Goal: Complete application form

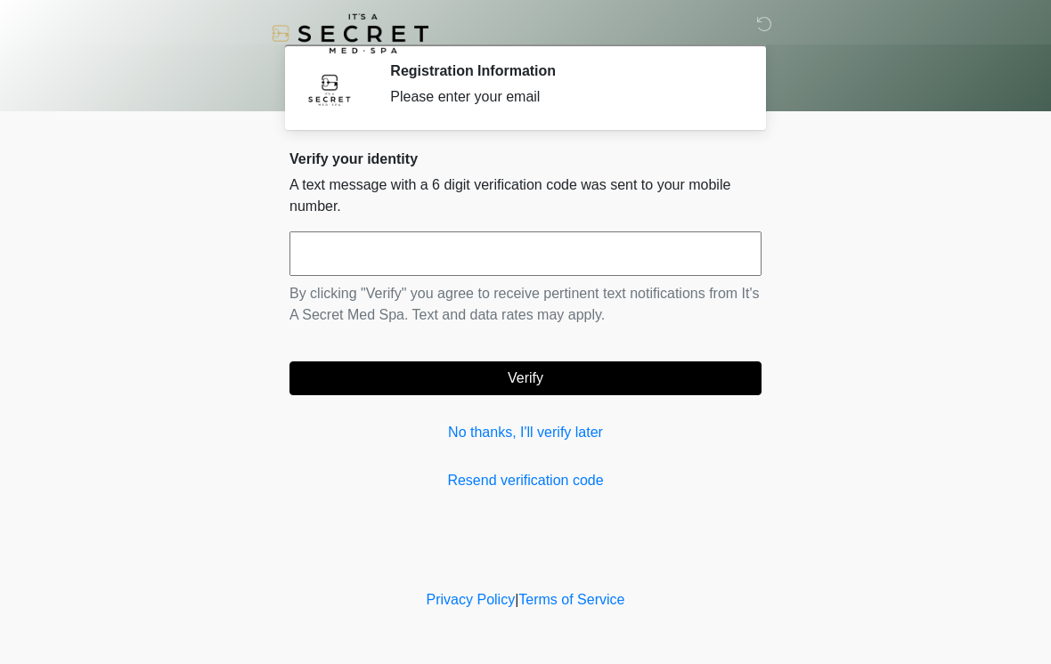
click at [664, 263] on input "text" at bounding box center [525, 254] width 472 height 45
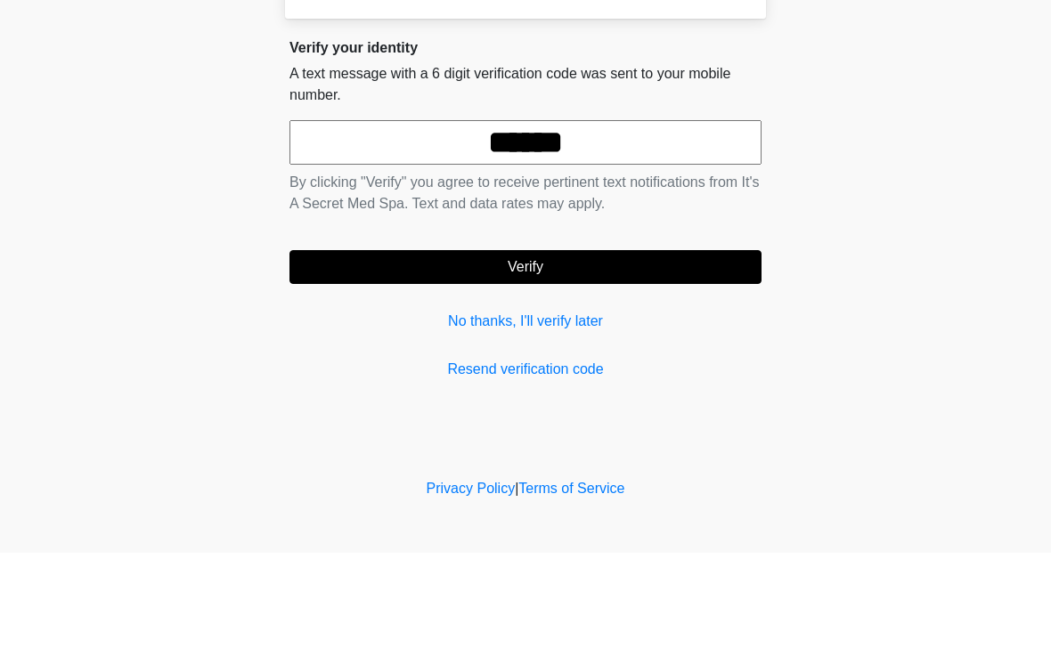
type input "******"
click at [683, 362] on button "Verify" at bounding box center [525, 379] width 472 height 34
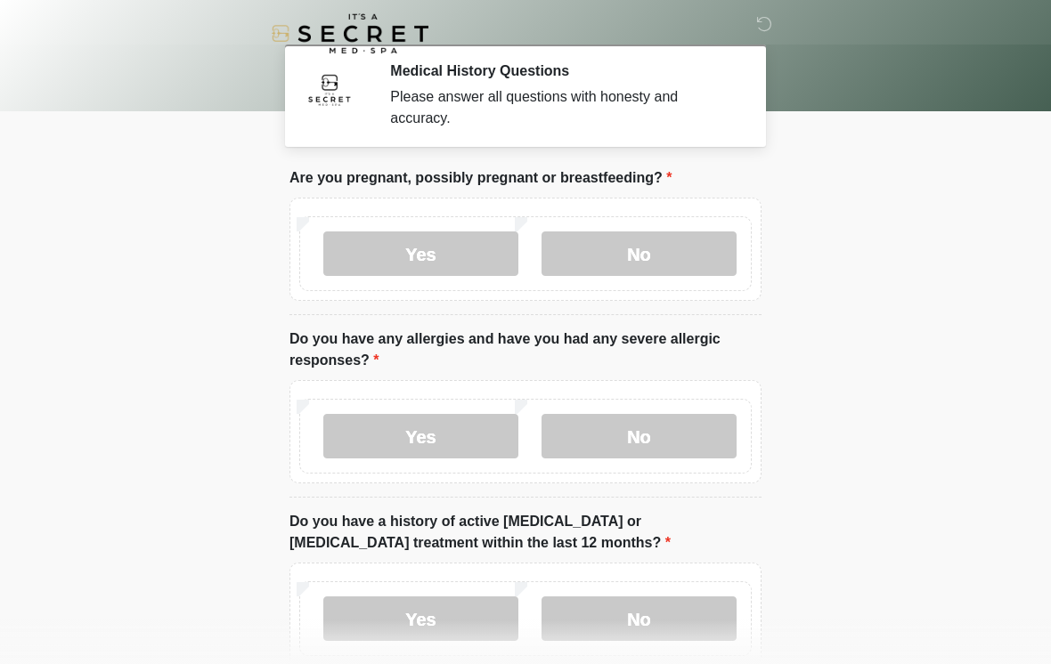
click at [698, 267] on label "No" at bounding box center [639, 254] width 195 height 45
click at [663, 452] on label "No" at bounding box center [639, 436] width 195 height 45
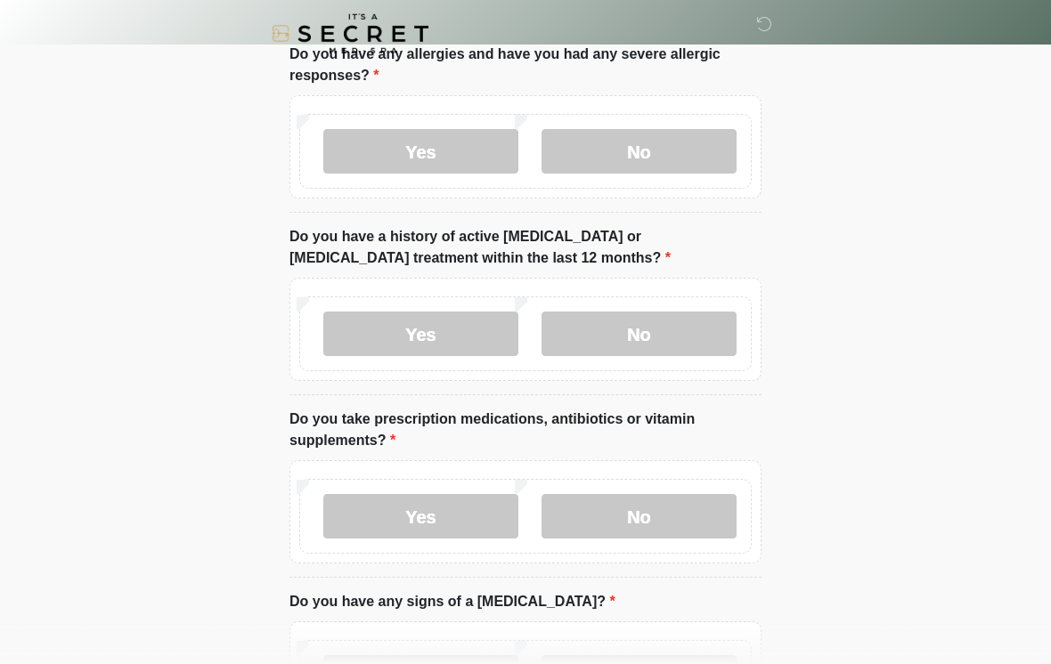
click at [659, 339] on label "No" at bounding box center [639, 334] width 195 height 45
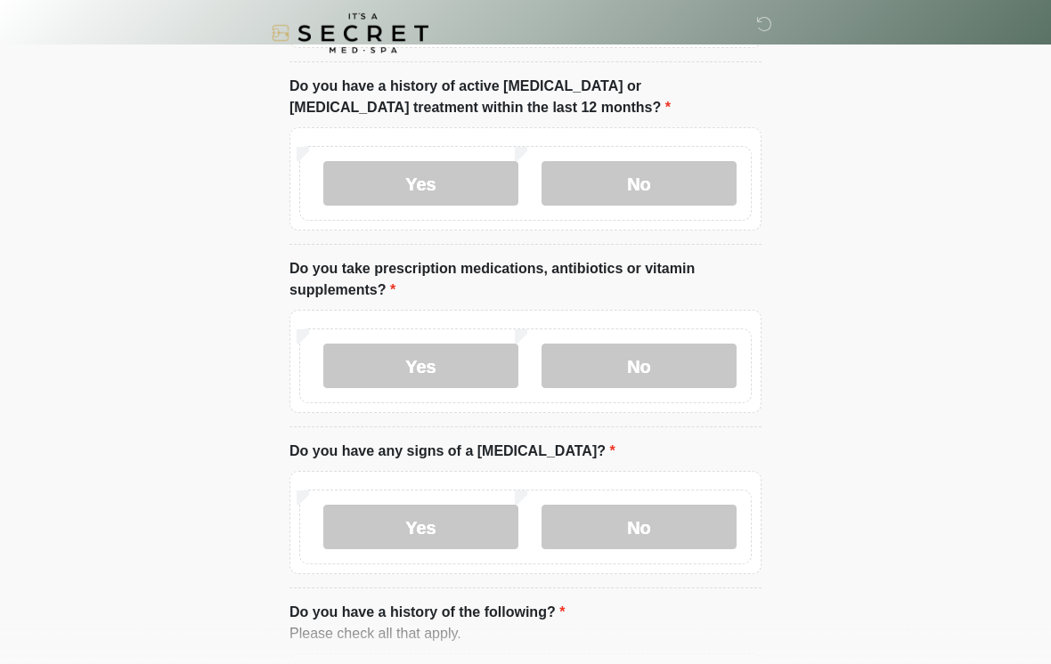
scroll to position [442, 0]
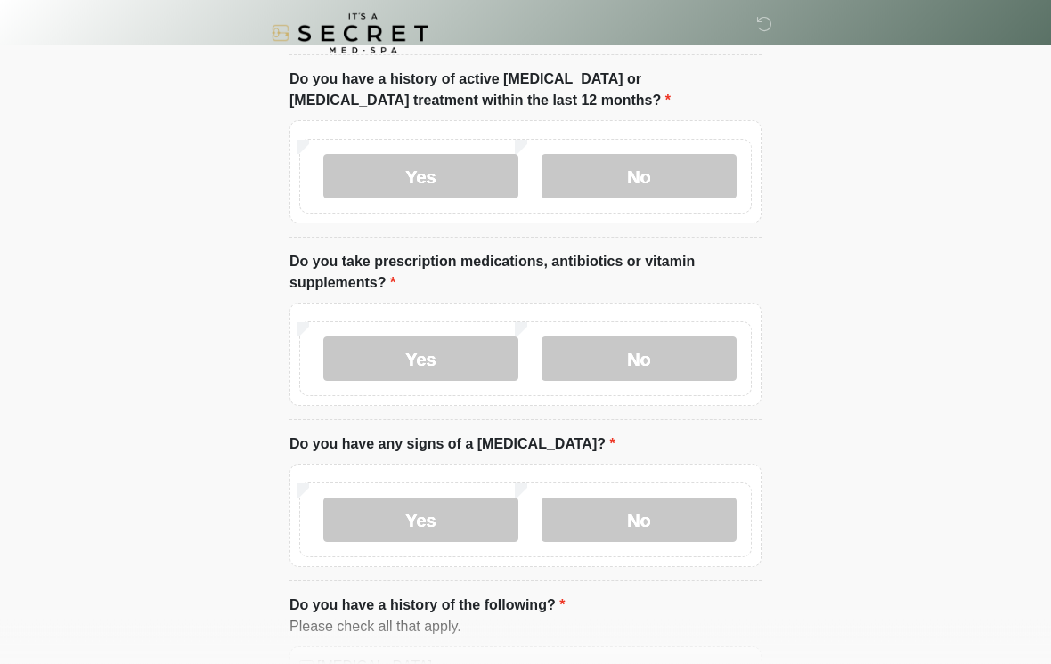
click at [675, 365] on label "No" at bounding box center [639, 360] width 195 height 45
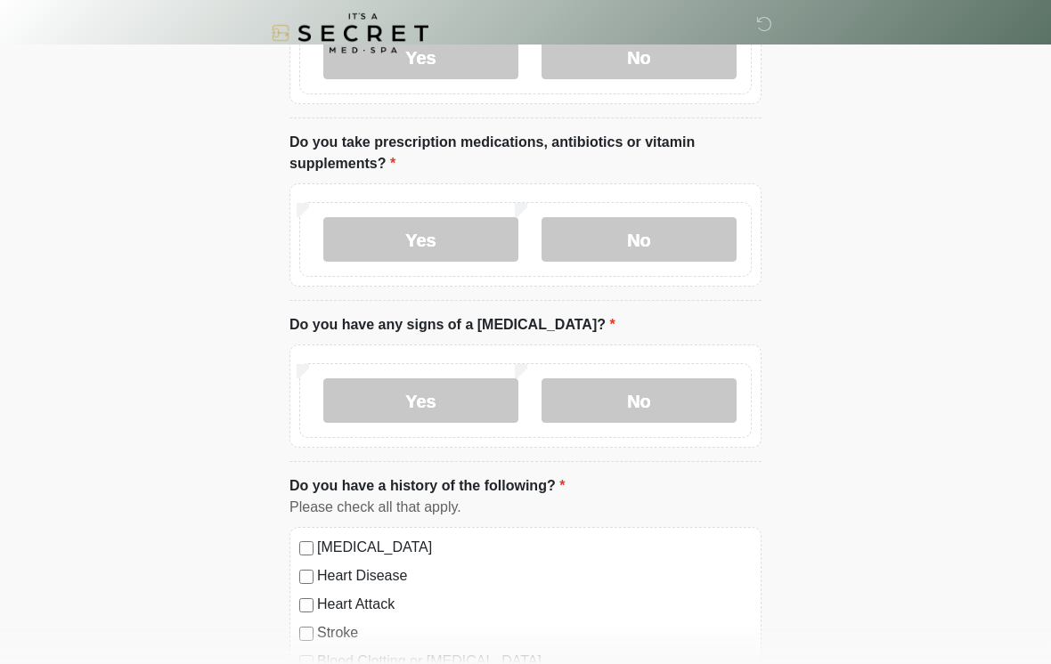
click at [653, 404] on label "No" at bounding box center [639, 401] width 195 height 45
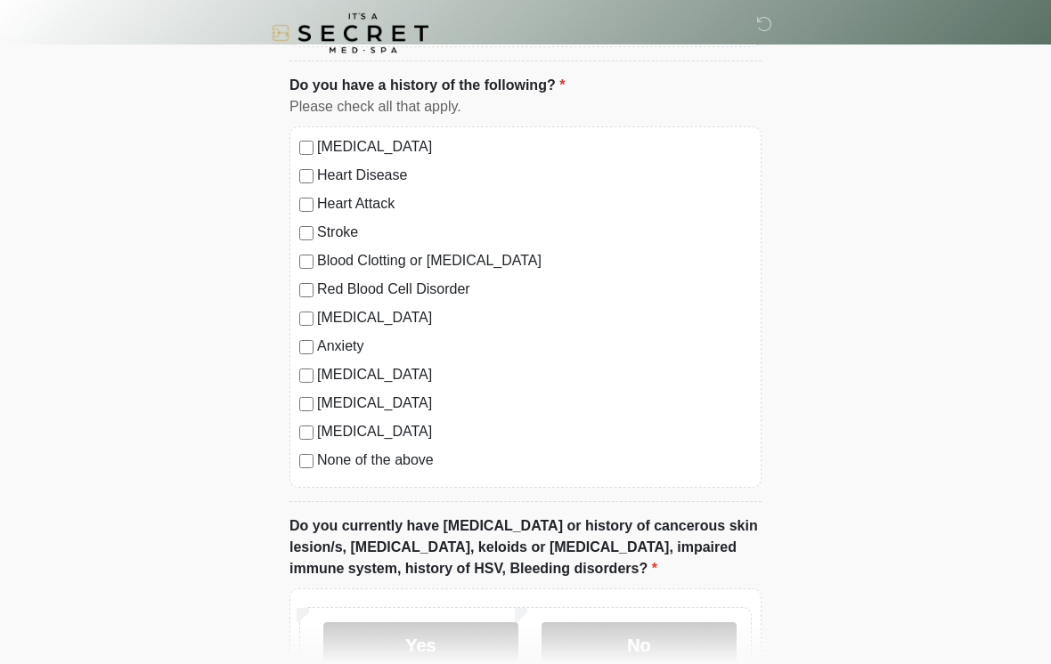
scroll to position [963, 0]
click at [424, 478] on div "High Blood Pressure Heart Disease Heart Attack Stroke Blood Clotting or Bleedin…" at bounding box center [525, 307] width 472 height 362
click at [404, 468] on label "None of the above" at bounding box center [534, 460] width 435 height 21
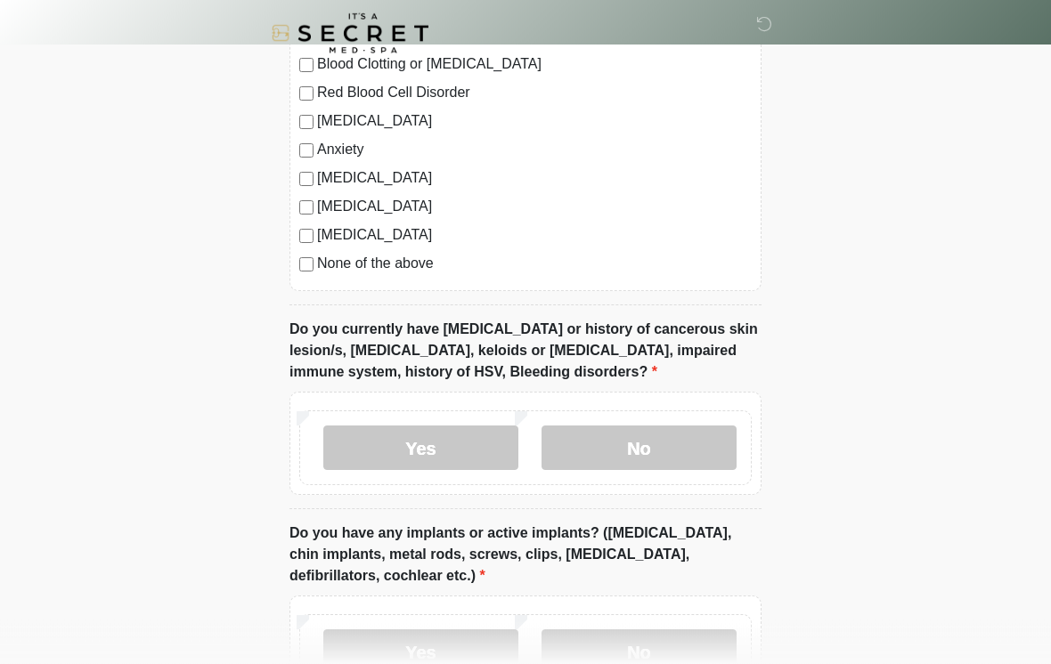
scroll to position [1161, 0]
click at [656, 462] on label "No" at bounding box center [639, 447] width 195 height 45
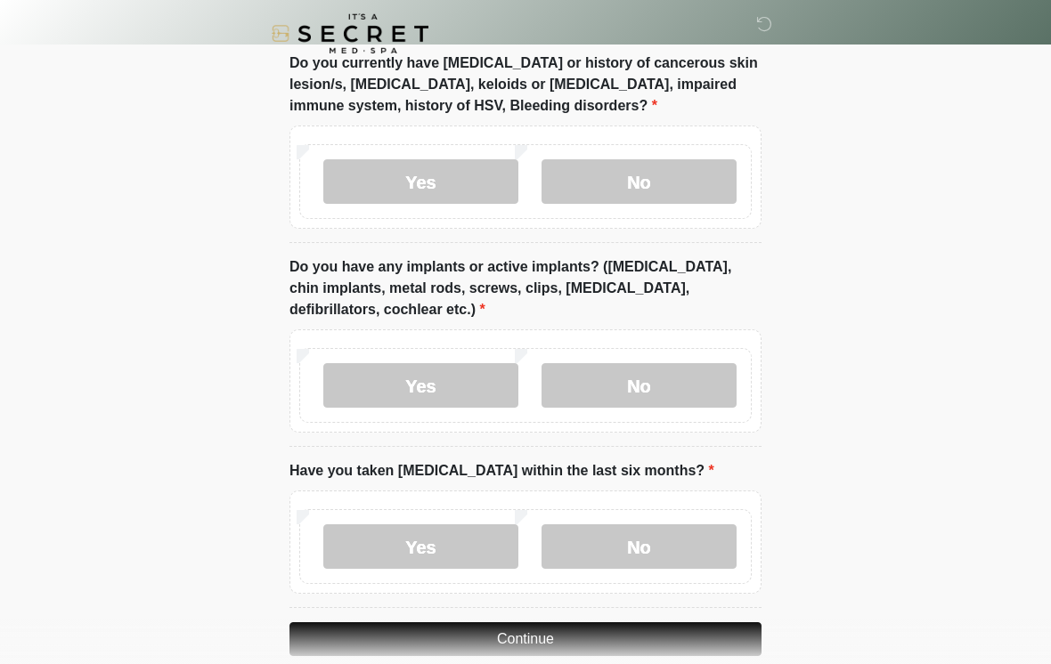
scroll to position [1432, 0]
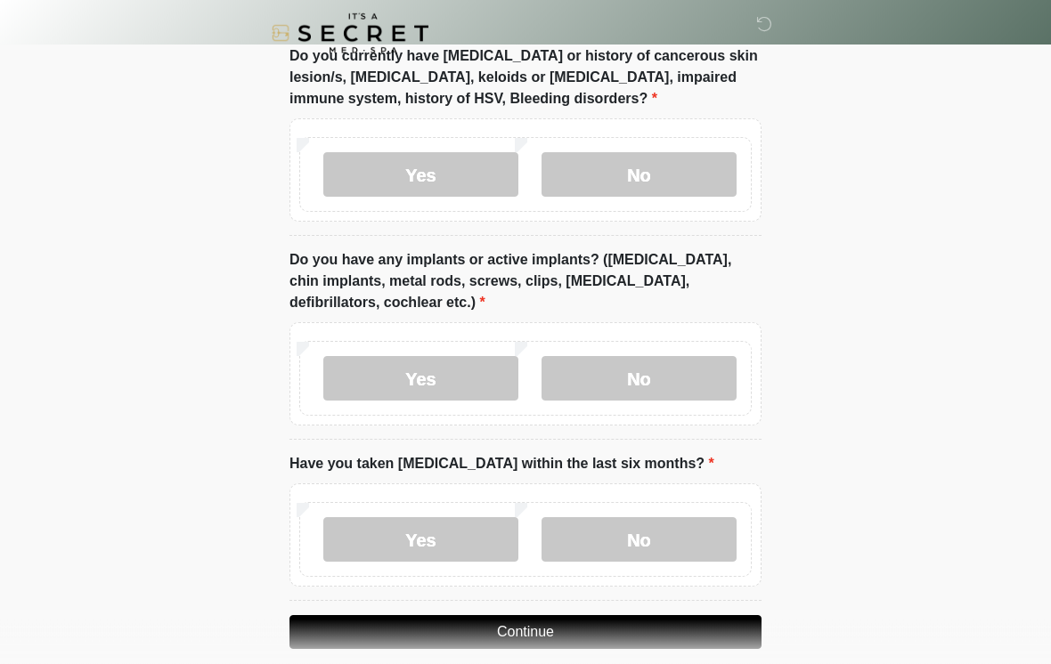
click at [440, 397] on label "Yes" at bounding box center [420, 379] width 195 height 45
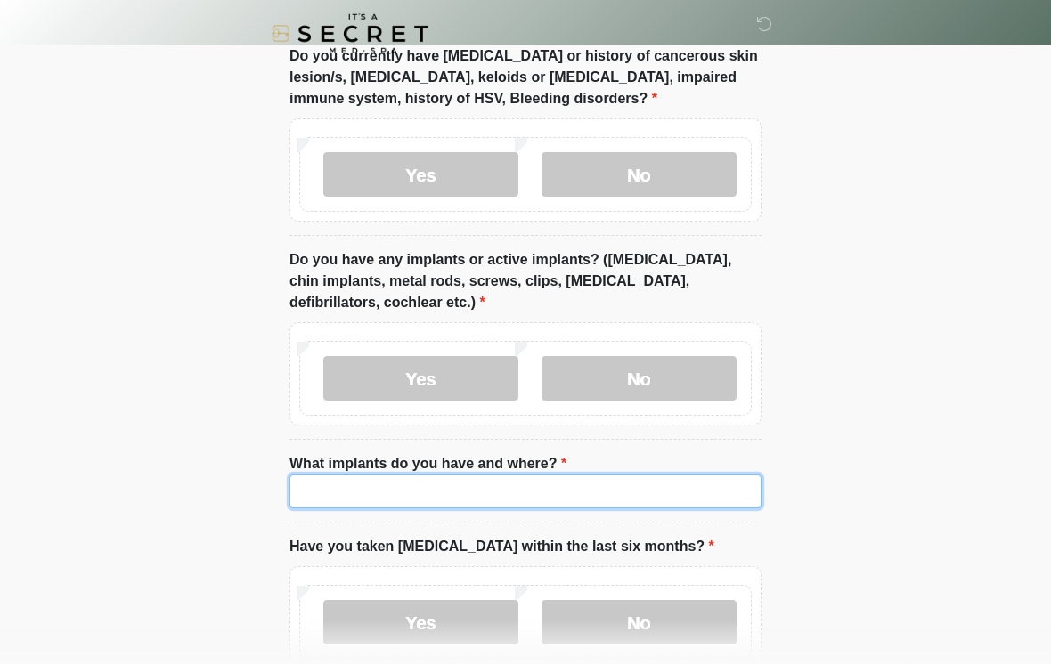
click at [597, 494] on input "What implants do you have and where?" at bounding box center [525, 492] width 472 height 34
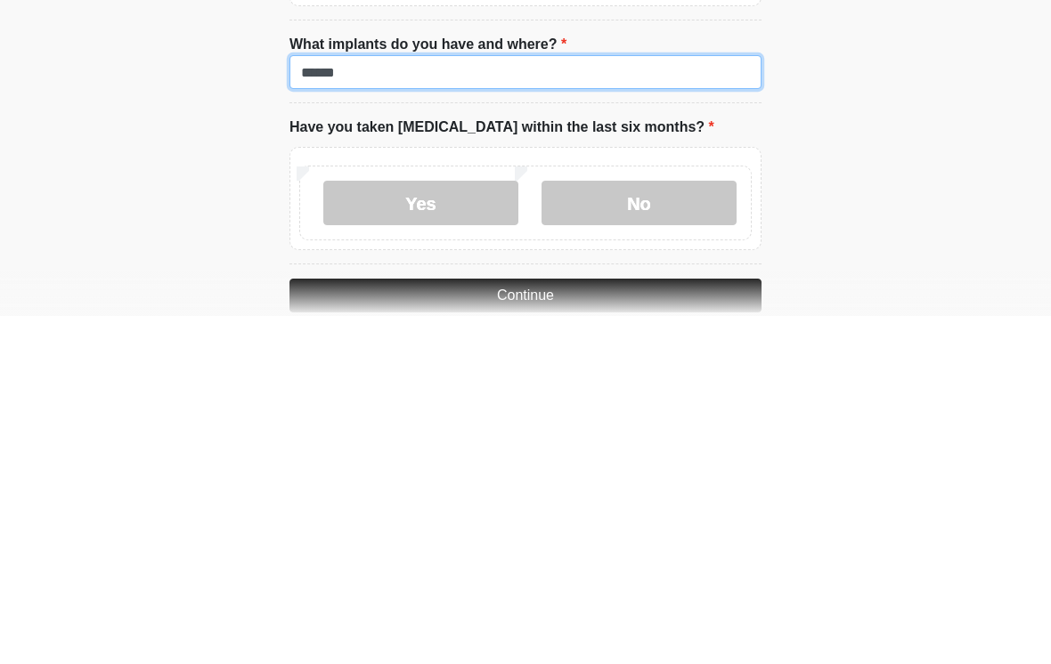
scroll to position [1509, 0]
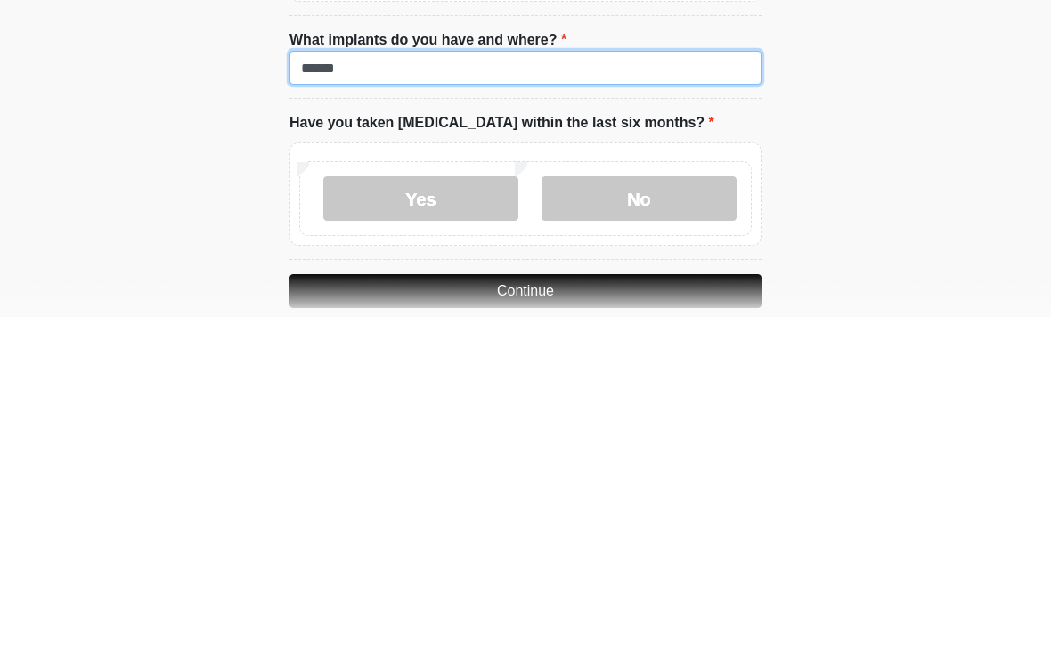
type input "******"
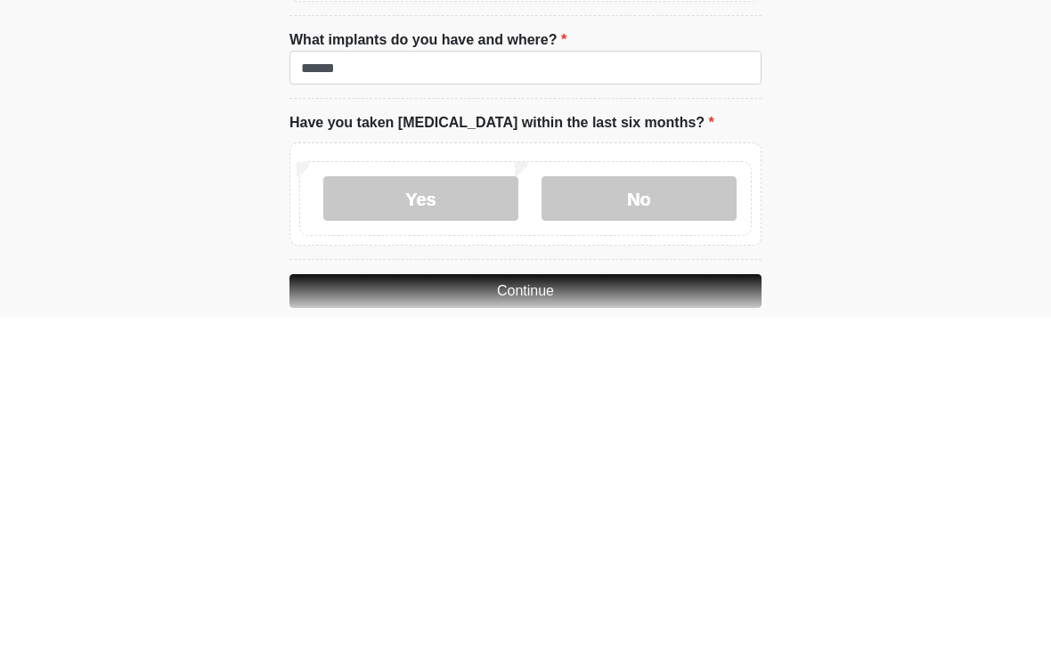
click at [681, 525] on label "No" at bounding box center [639, 547] width 195 height 45
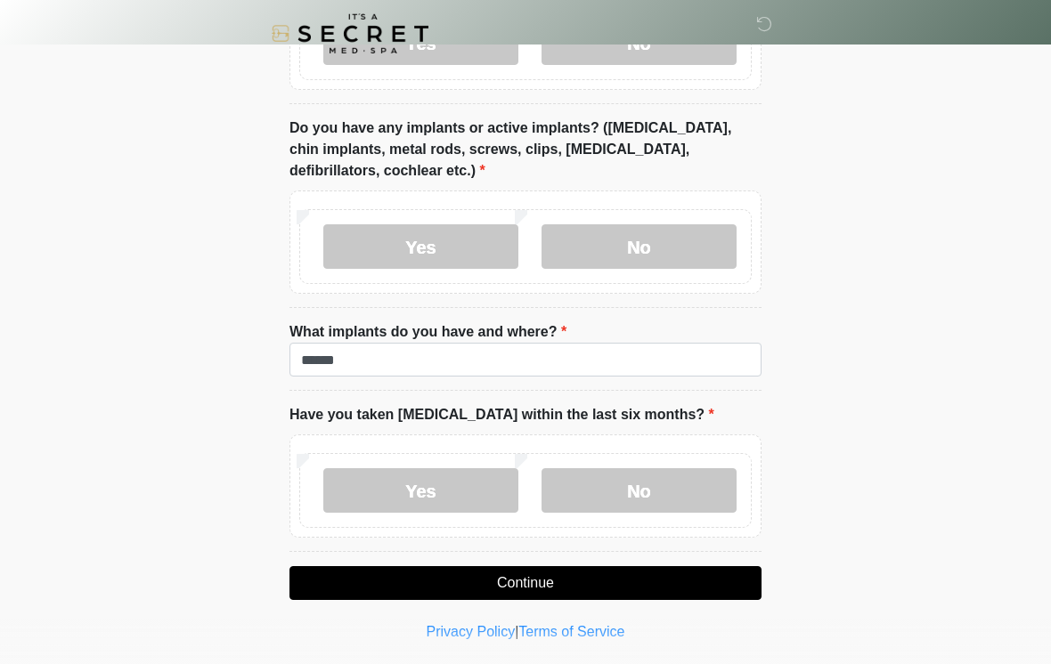
click at [607, 575] on button "Continue" at bounding box center [525, 584] width 472 height 34
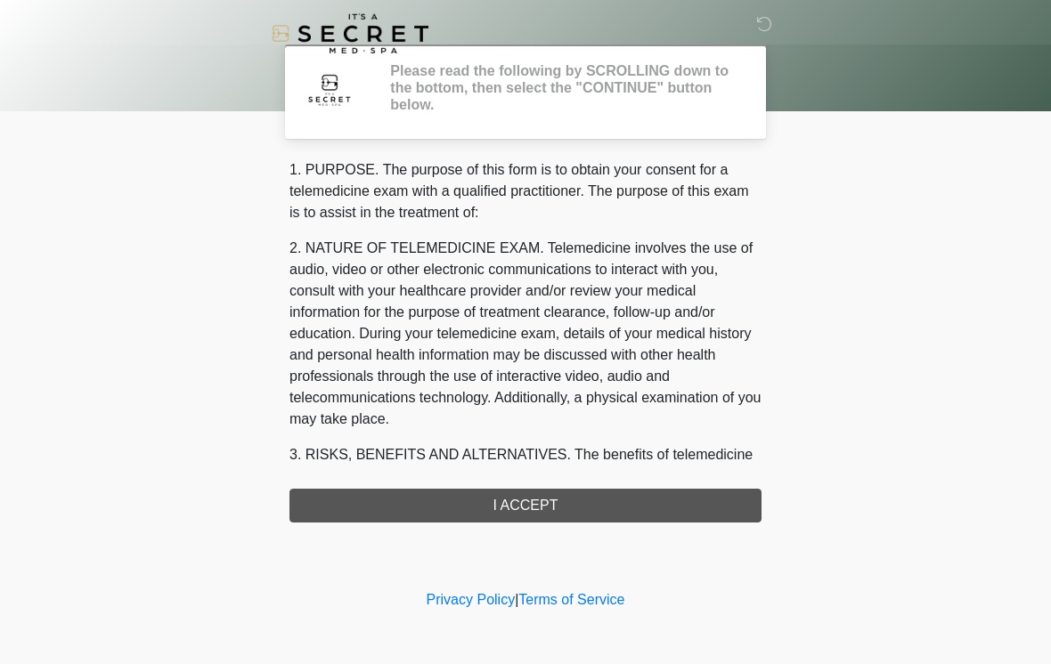
scroll to position [0, 0]
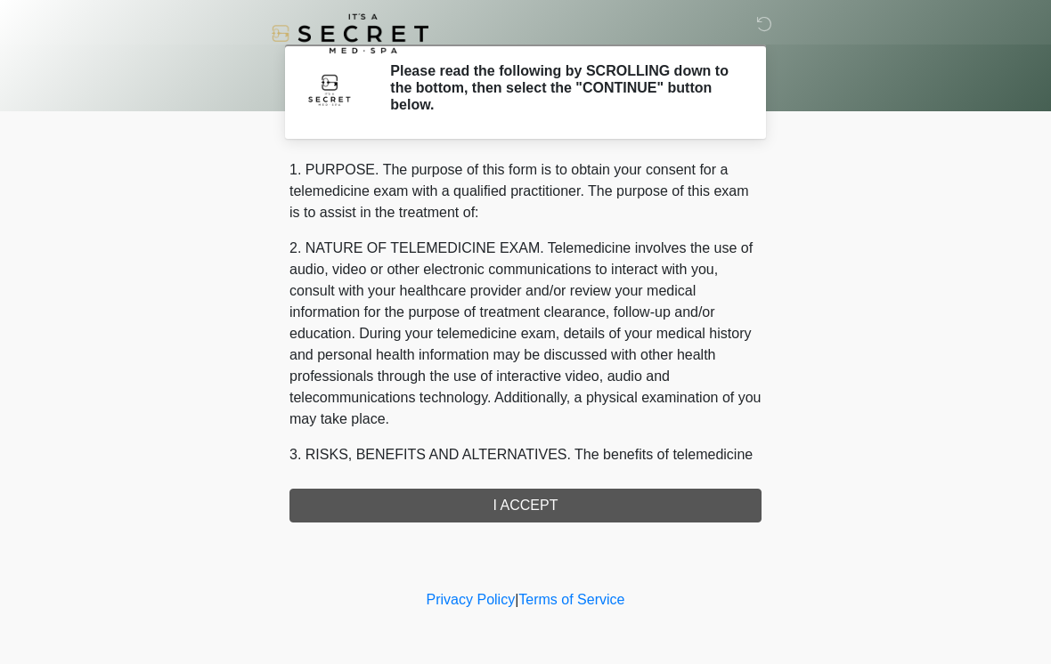
click at [632, 509] on div "1. PURPOSE. The purpose of this form is to obtain your consent for a telemedici…" at bounding box center [525, 340] width 472 height 363
click at [599, 507] on div "1. PURPOSE. The purpose of this form is to obtain your consent for a telemedici…" at bounding box center [525, 340] width 472 height 363
click at [590, 511] on div "1. PURPOSE. The purpose of this form is to obtain your consent for a telemedici…" at bounding box center [525, 340] width 472 height 363
click at [541, 514] on div "1. PURPOSE. The purpose of this form is to obtain your consent for a telemedici…" at bounding box center [525, 340] width 472 height 363
click at [548, 482] on div "1. PURPOSE. The purpose of this form is to obtain your consent for a telemedici…" at bounding box center [525, 340] width 472 height 363
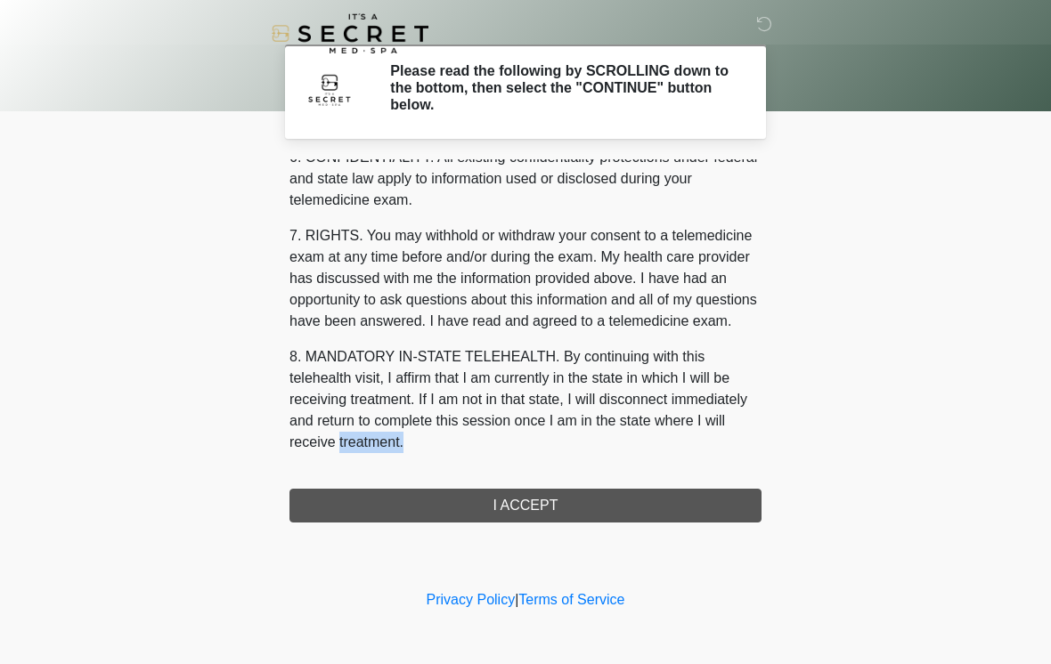
scroll to position [725, 0]
click at [591, 499] on button "I ACCEPT" at bounding box center [525, 506] width 472 height 34
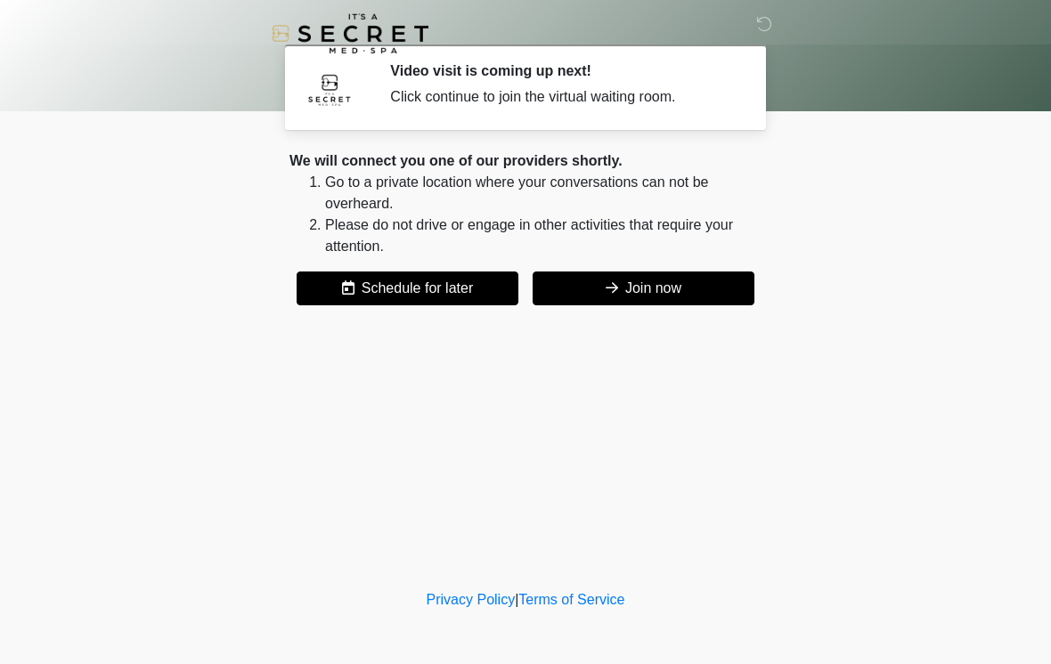
click at [679, 297] on button "Join now" at bounding box center [644, 289] width 222 height 34
